Goal: Information Seeking & Learning: Learn about a topic

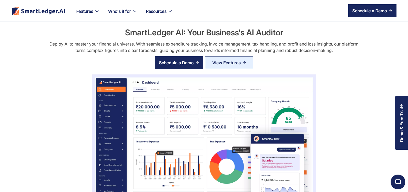
scroll to position [308, 0]
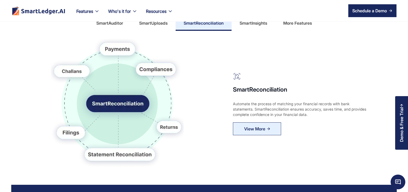
click at [294, 23] on div "More Features" at bounding box center [297, 23] width 29 height 9
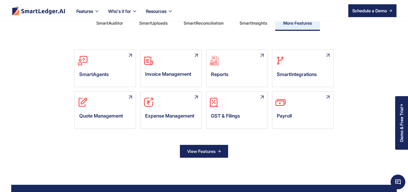
click at [202, 154] on div "View Features" at bounding box center [201, 151] width 28 height 9
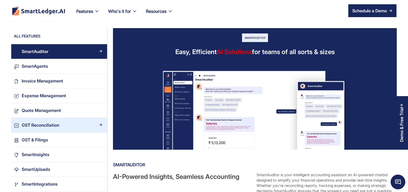
click at [65, 128] on div "GST Reconciliation" at bounding box center [61, 124] width 85 height 7
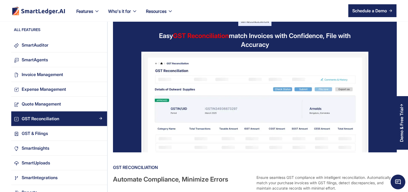
scroll to position [26, 0]
